Goal: Information Seeking & Learning: Find specific fact

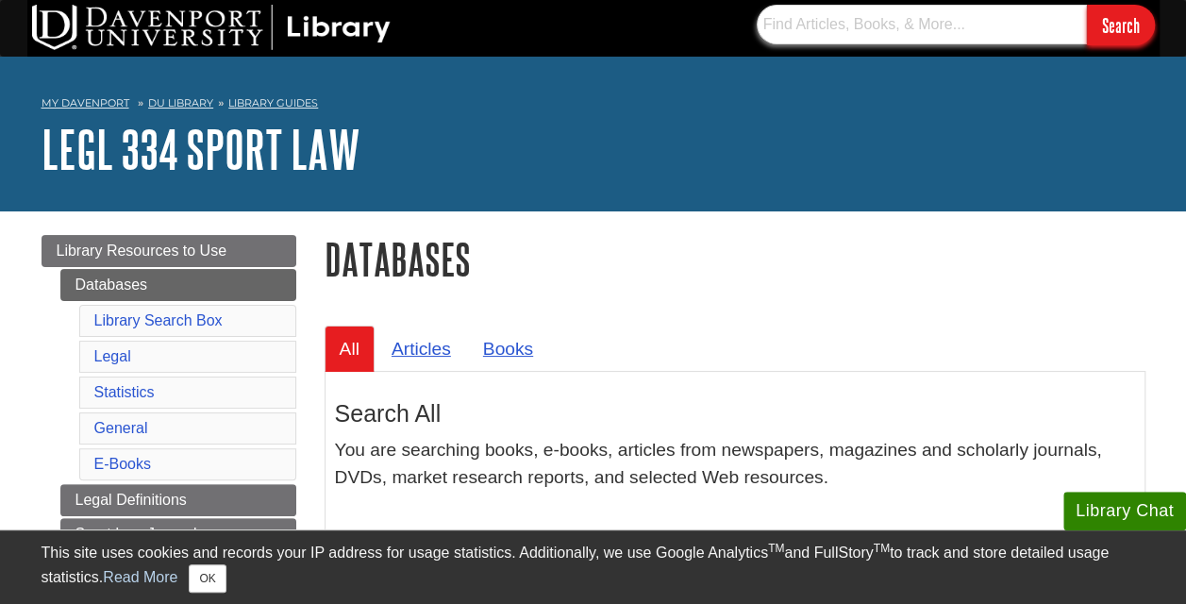
click at [808, 28] on input "text" at bounding box center [922, 25] width 330 height 40
paste input "Sport Law, A Managerial Approach, 4th Edition, Routledge"
type input "Sport Law, A Managerial Approach, 4th Edition, Routledge"
click at [1087, 5] on input "Search" at bounding box center [1121, 25] width 68 height 41
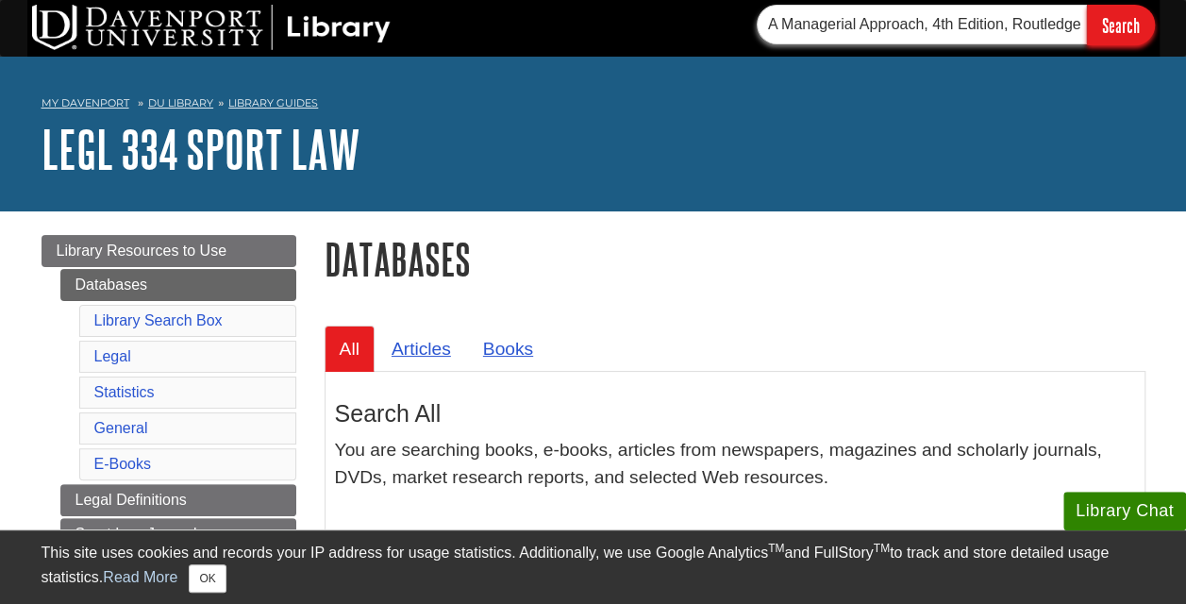
scroll to position [0, 0]
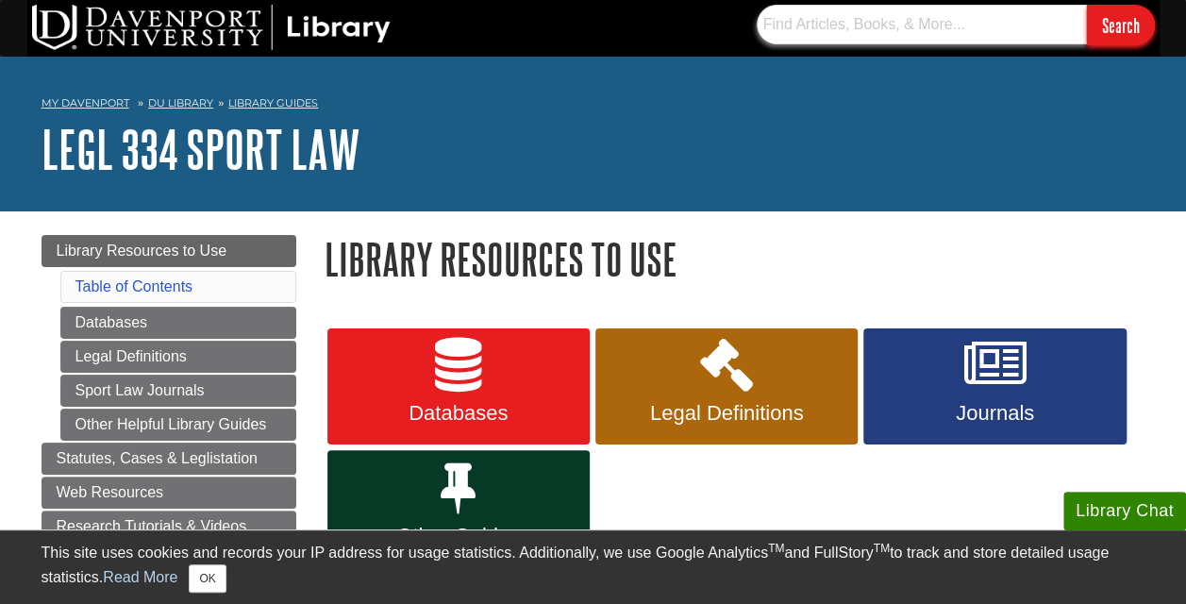
click at [836, 42] on input "text" at bounding box center [922, 25] width 330 height 40
type input "Sport Law, A Managerial Approach, 4th Edition, Routledge"
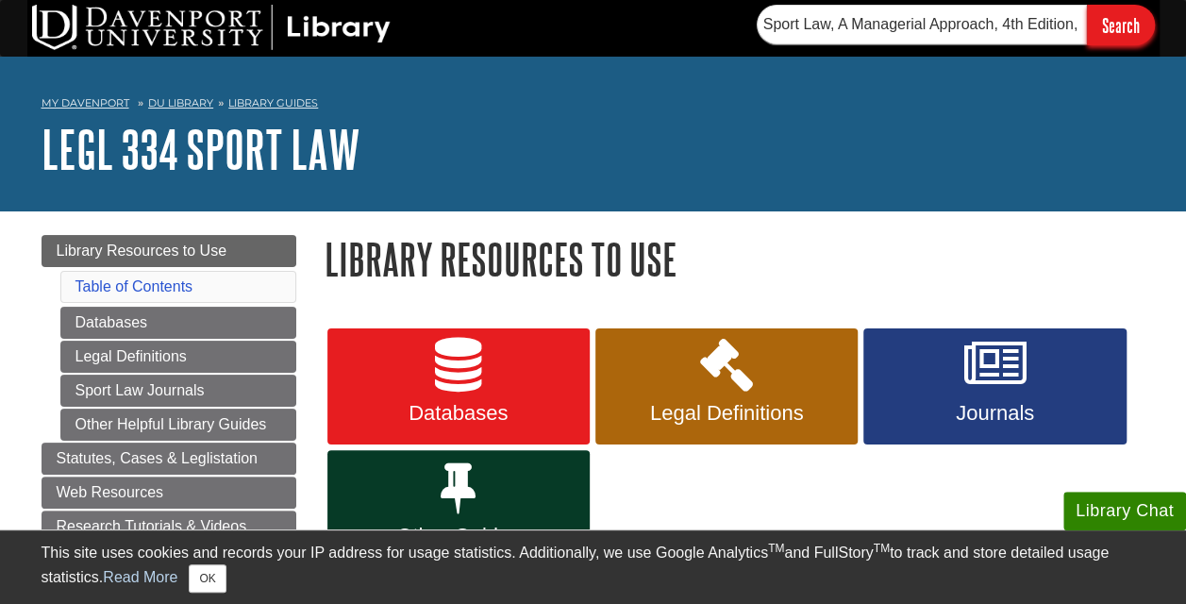
click at [1111, 28] on input "Search" at bounding box center [1121, 25] width 68 height 41
